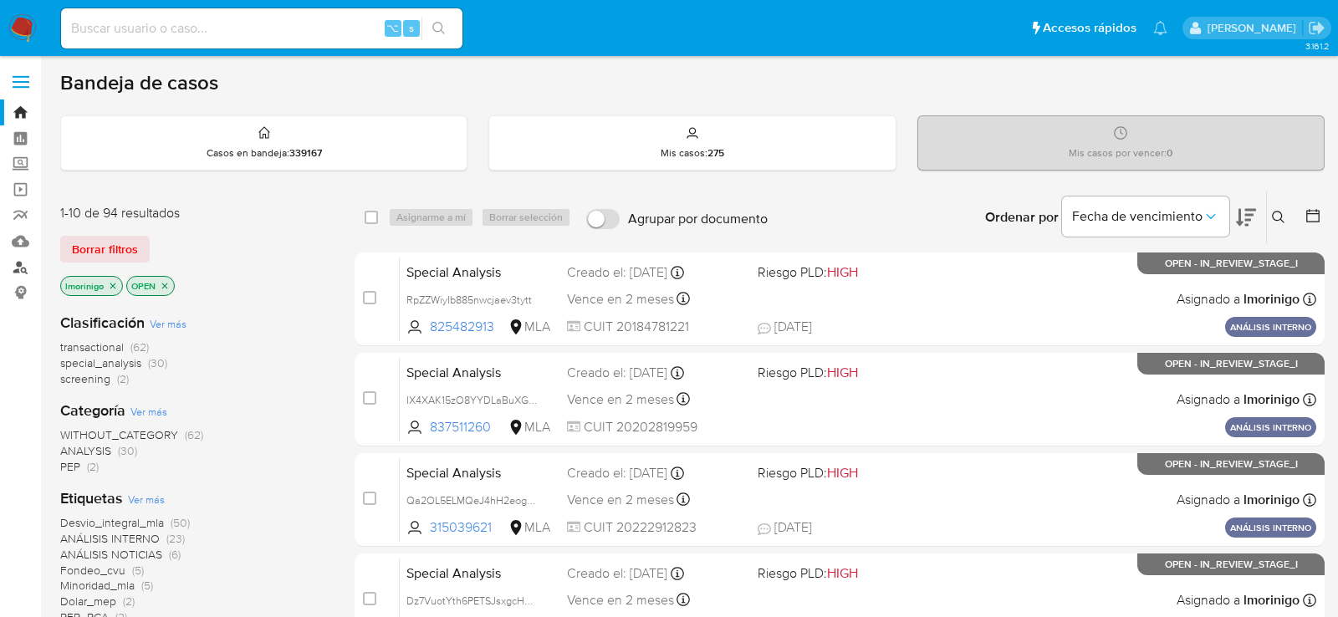
click at [22, 267] on link "Buscador de personas" at bounding box center [99, 267] width 199 height 26
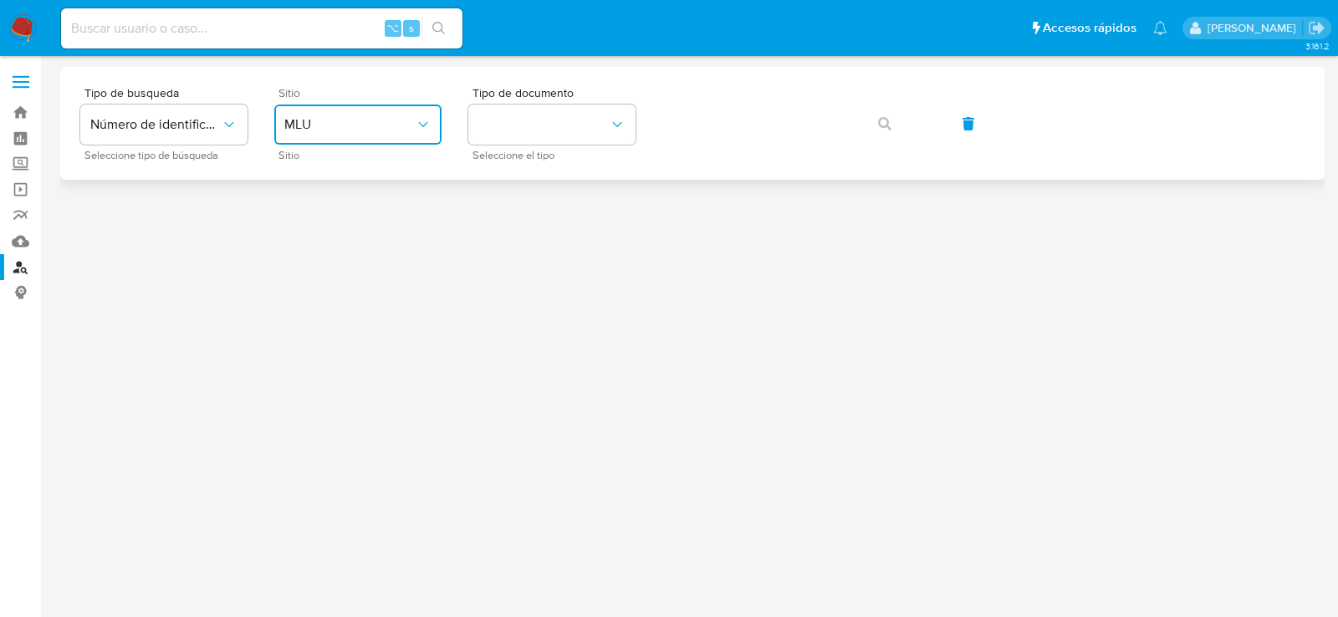
click at [366, 125] on span "MLU" at bounding box center [349, 124] width 130 height 17
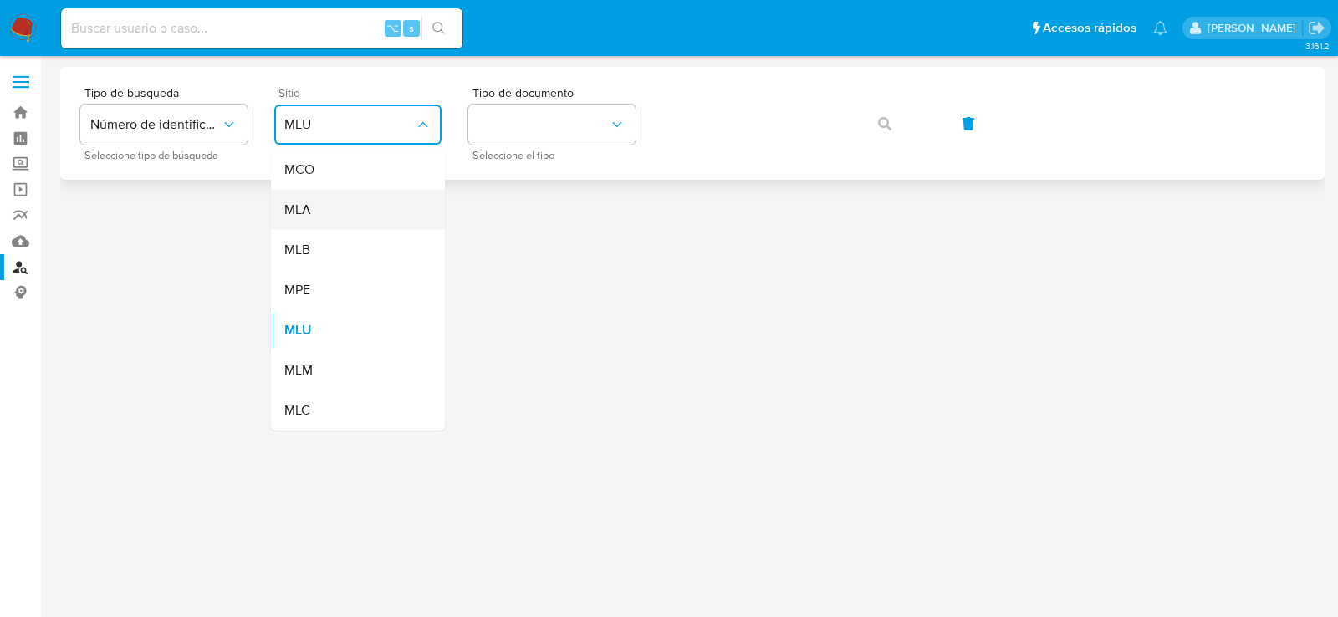
click at [360, 193] on div "MLA" at bounding box center [352, 210] width 137 height 40
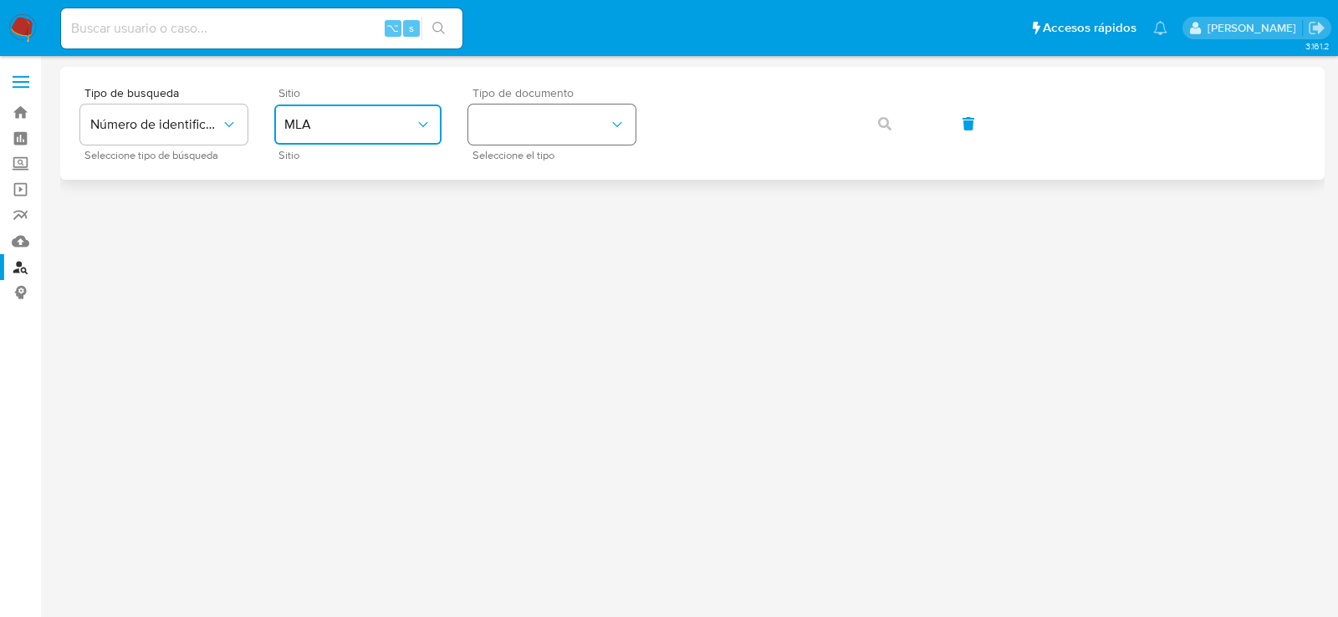
click at [527, 120] on button "identificationType" at bounding box center [551, 125] width 167 height 40
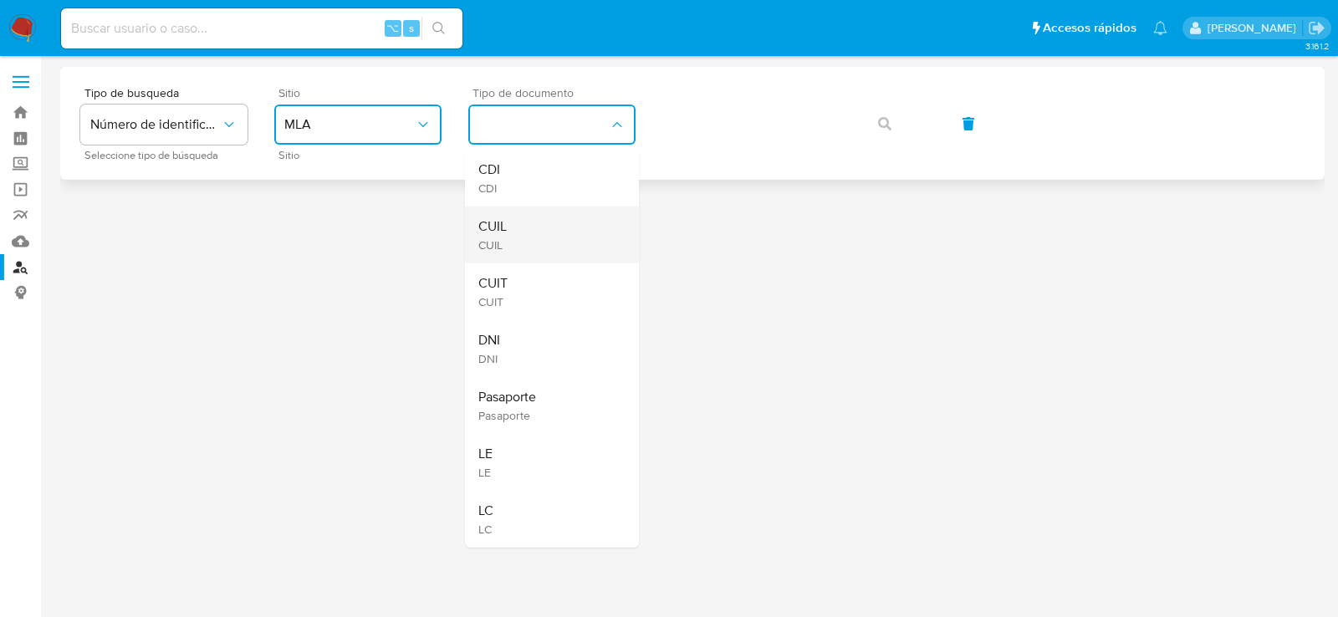
click at [537, 241] on div "CUIL CUIL" at bounding box center [546, 235] width 137 height 57
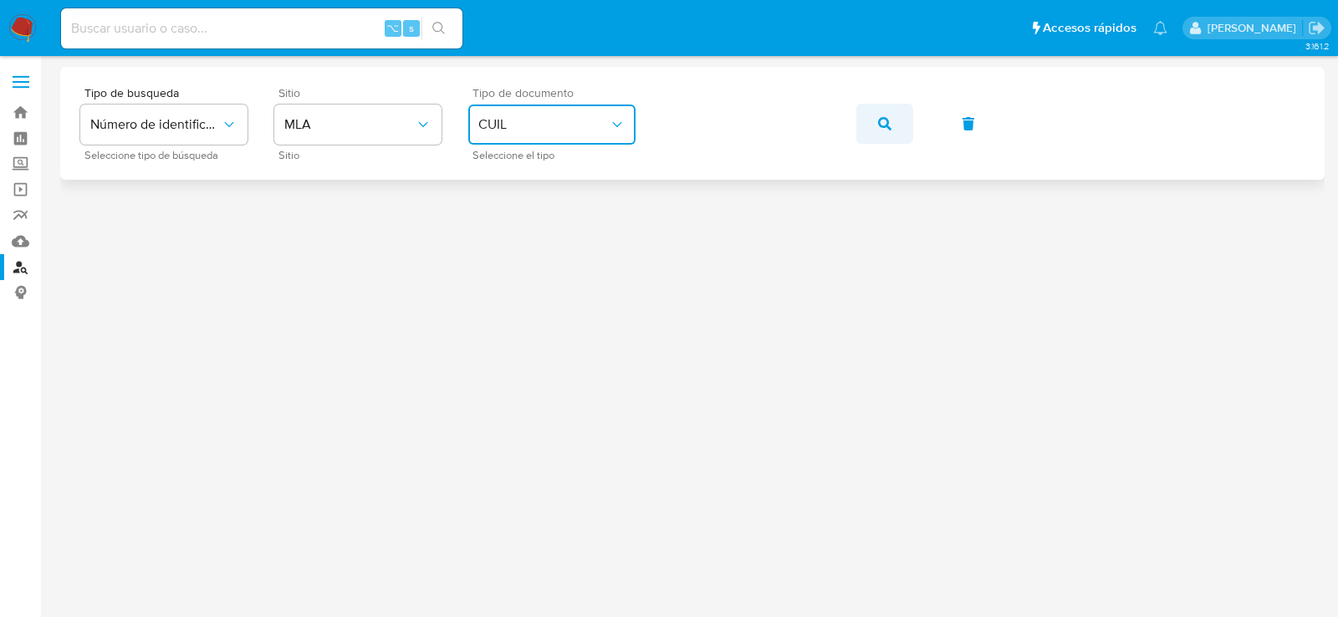
click at [908, 113] on button "button" at bounding box center [885, 124] width 57 height 40
